Goal: Task Accomplishment & Management: Manage account settings

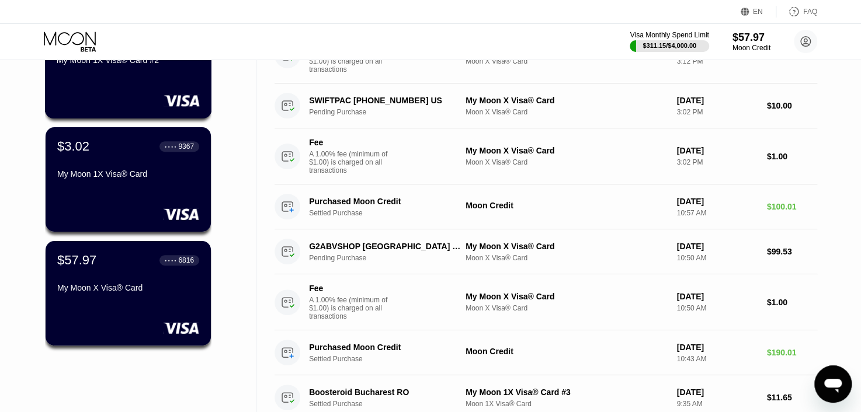
scroll to position [249, 0]
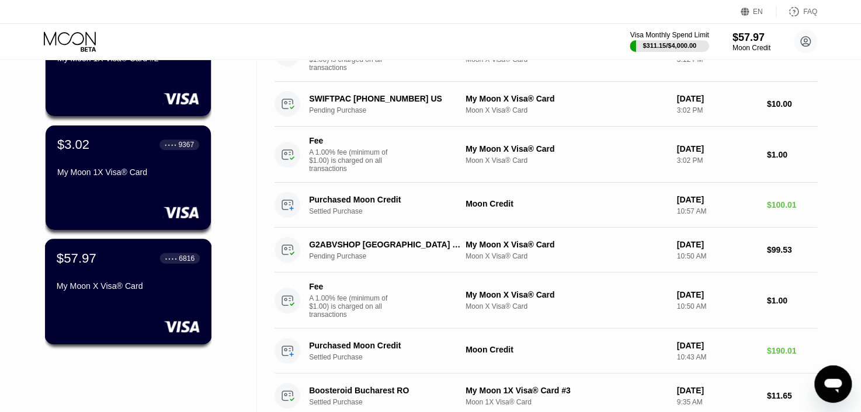
click at [149, 276] on div "$57.97 ● ● ● ● 6816 My Moon X Visa® Card" at bounding box center [128, 272] width 143 height 45
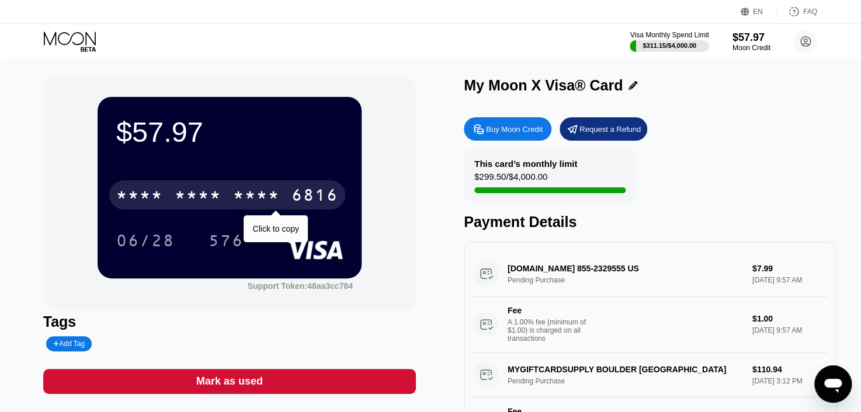
click at [255, 206] on div "* * * *" at bounding box center [256, 196] width 47 height 19
